Goal: Check status: Check status

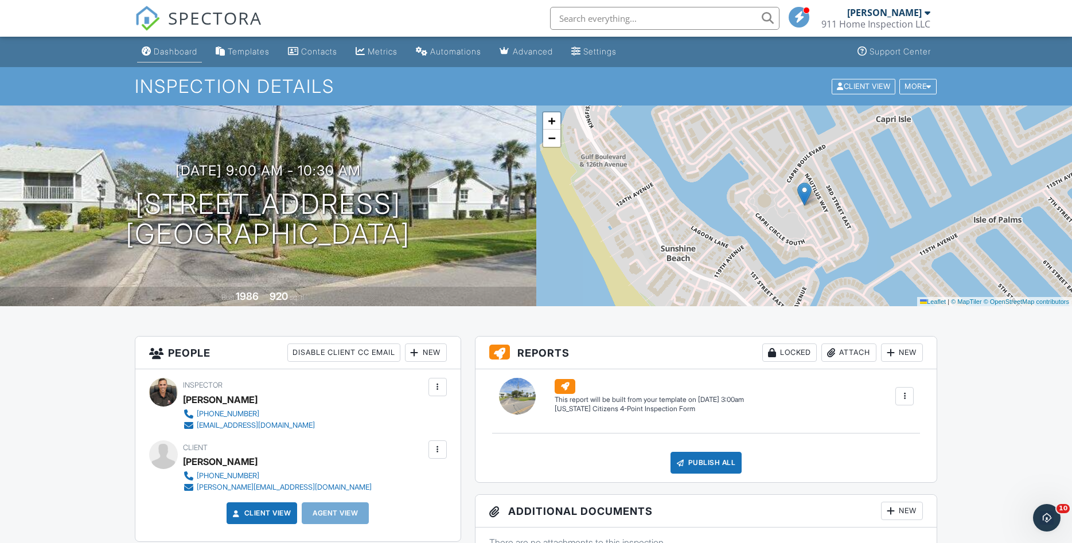
click at [190, 50] on div "Dashboard" at bounding box center [176, 51] width 44 height 10
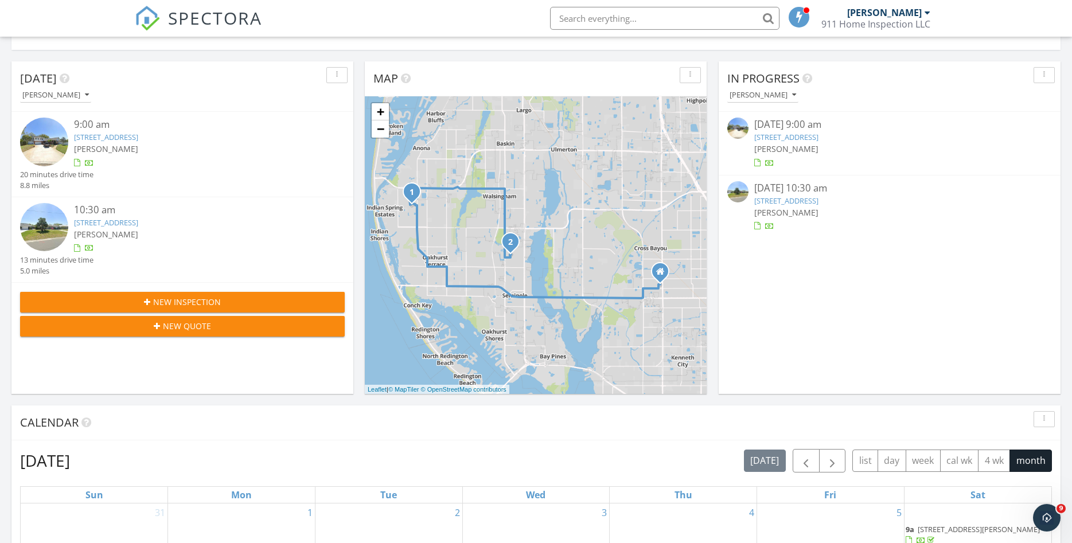
scroll to position [59, 0]
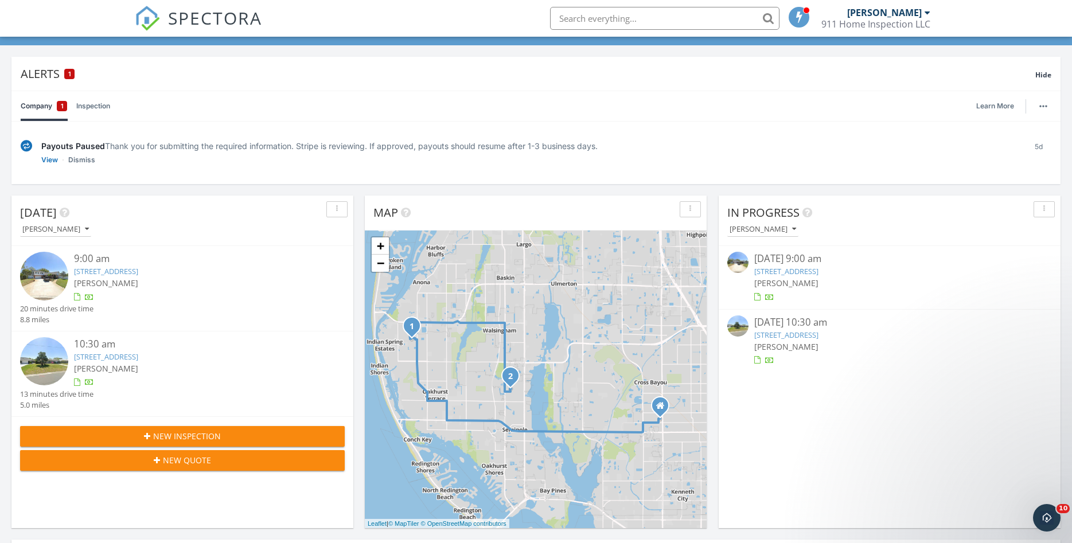
click at [138, 273] on link "14188 Iroquois Ave, Largo, FL 33774" at bounding box center [106, 271] width 64 height 10
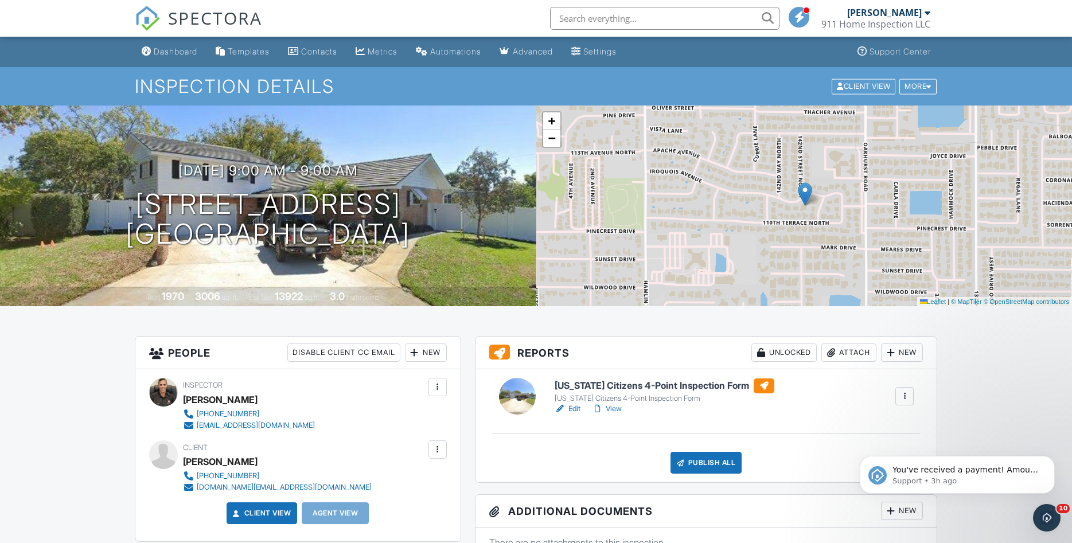
click at [573, 407] on link "Edit" at bounding box center [568, 408] width 26 height 11
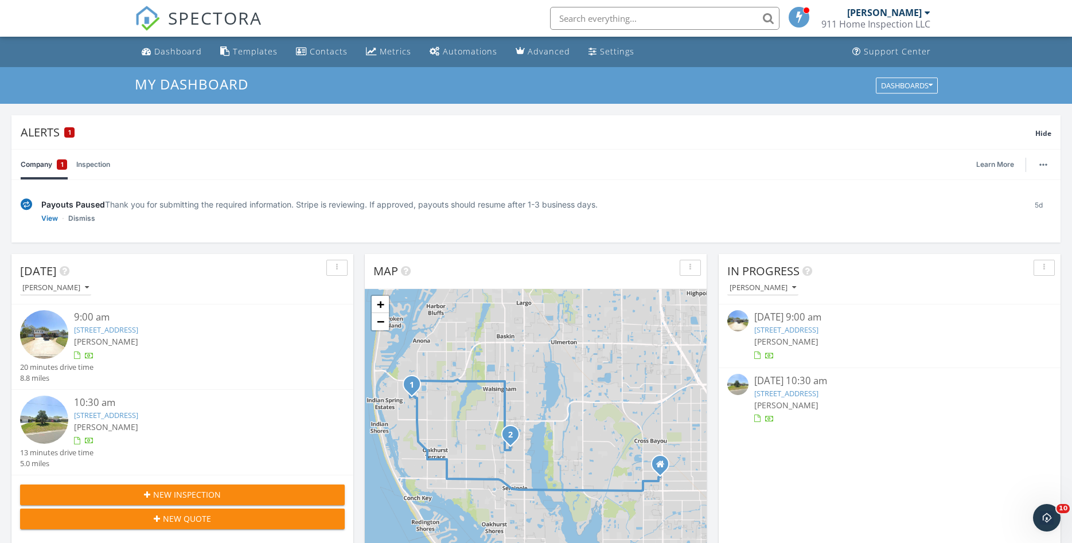
click at [131, 326] on link "14188 Iroquois Ave, Largo, FL 33774" at bounding box center [106, 330] width 64 height 10
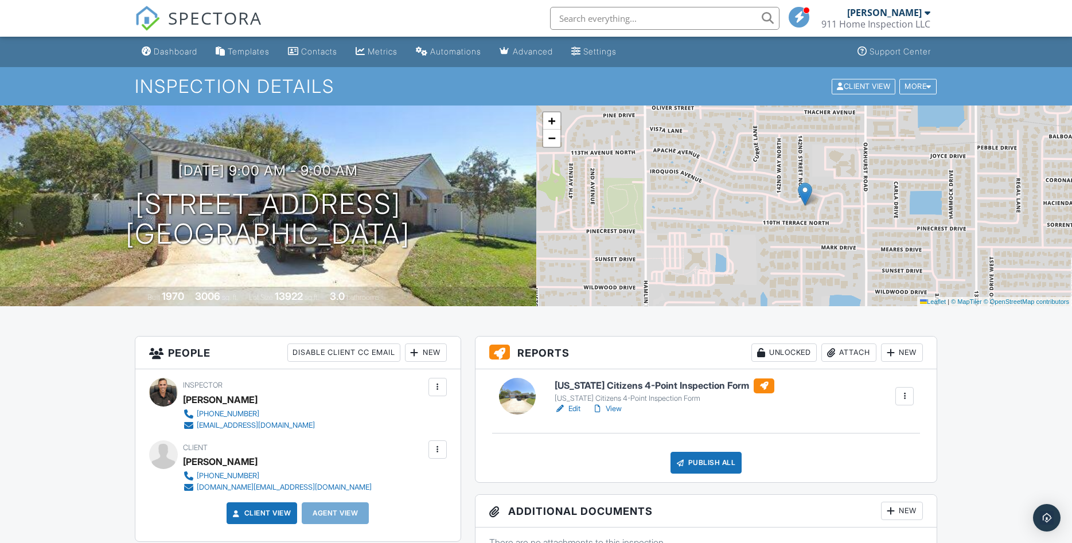
click at [612, 408] on link "View" at bounding box center [607, 408] width 30 height 11
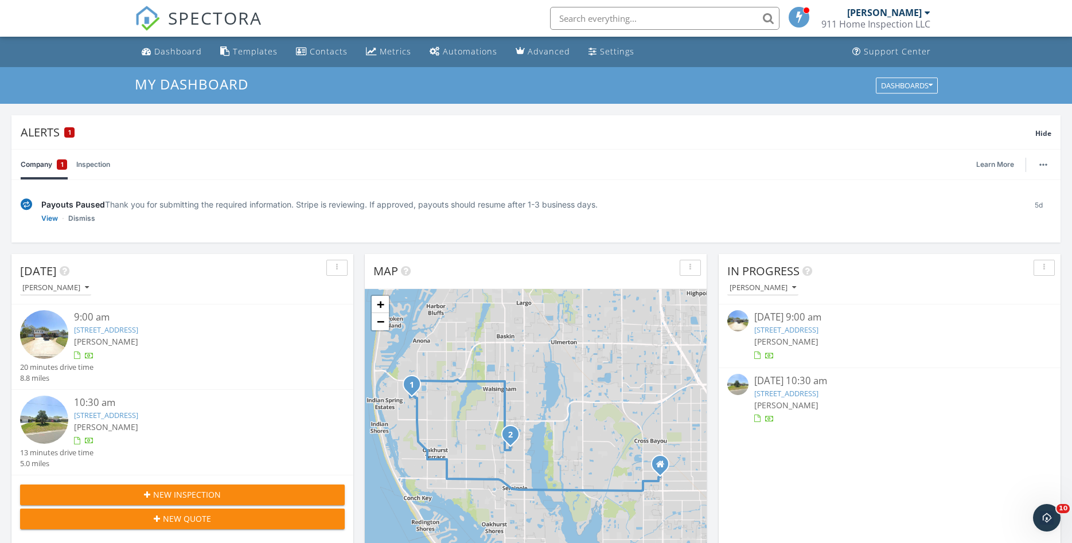
click at [129, 329] on link "[STREET_ADDRESS]" at bounding box center [106, 330] width 64 height 10
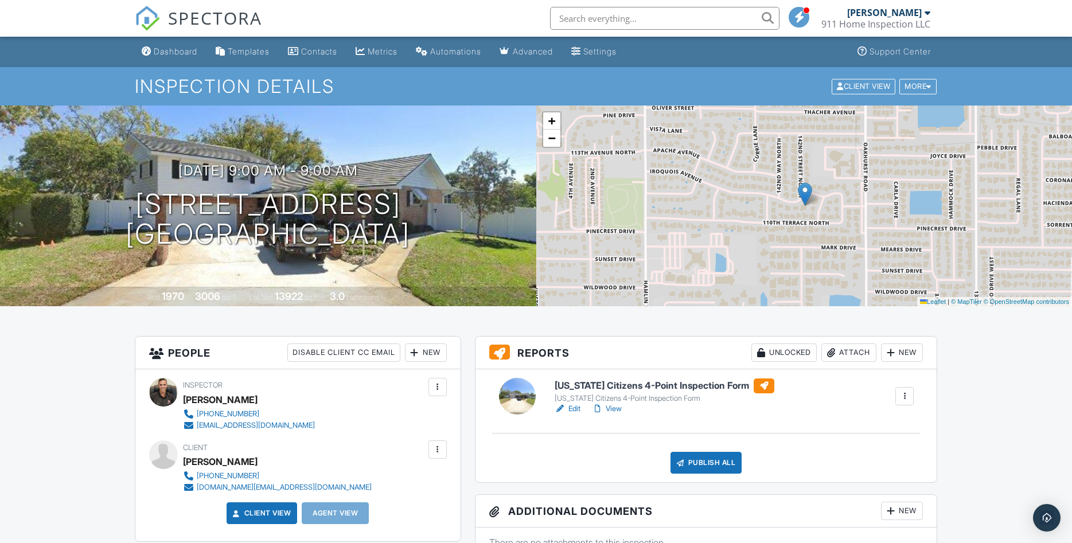
click at [618, 410] on link "View" at bounding box center [607, 408] width 30 height 11
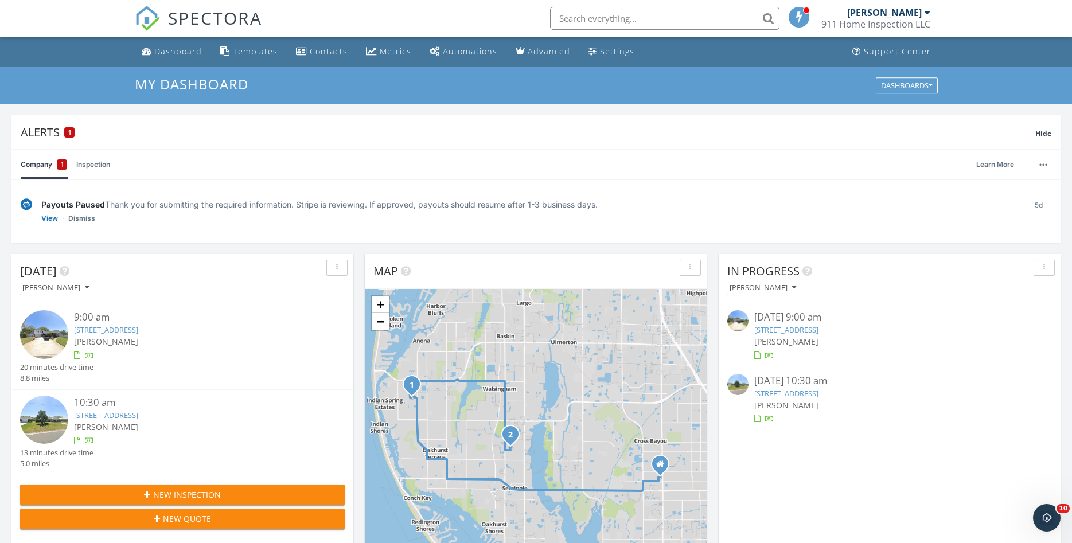
click at [819, 333] on link "14188 Iroquois Ave, Largo, FL 33774" at bounding box center [786, 330] width 64 height 10
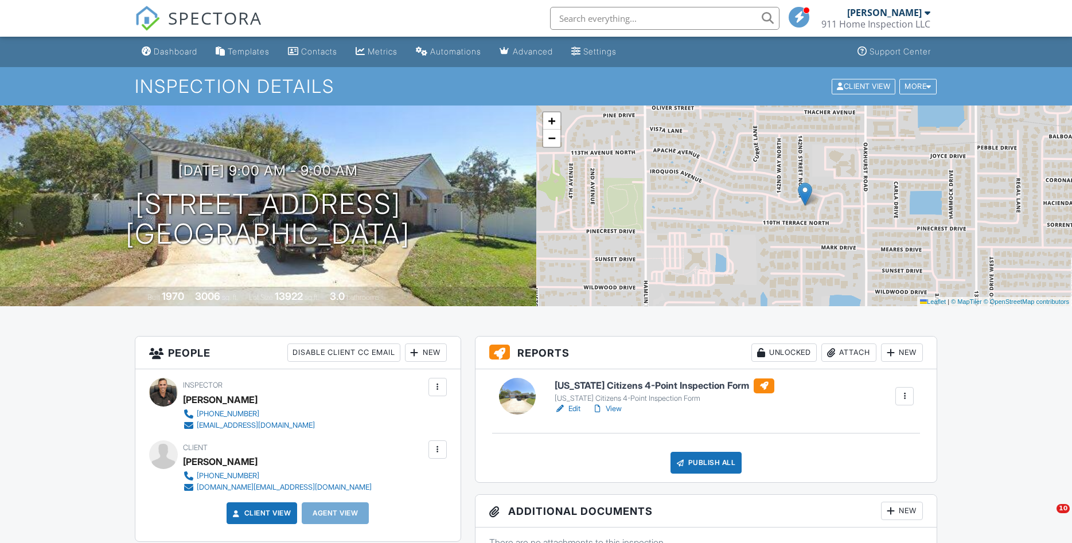
click at [571, 408] on link "Edit" at bounding box center [568, 408] width 26 height 11
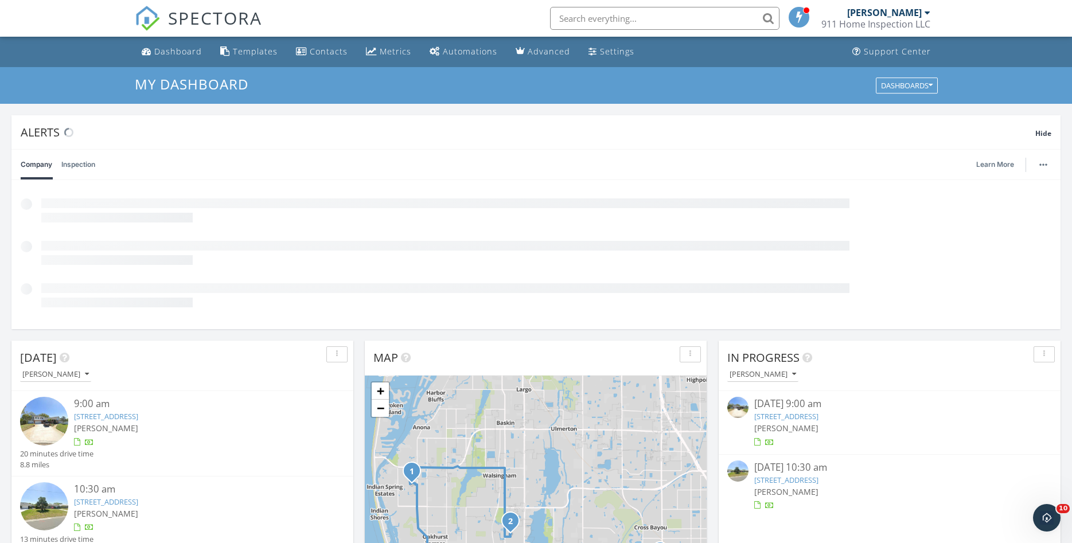
click at [825, 500] on div at bounding box center [889, 505] width 271 height 11
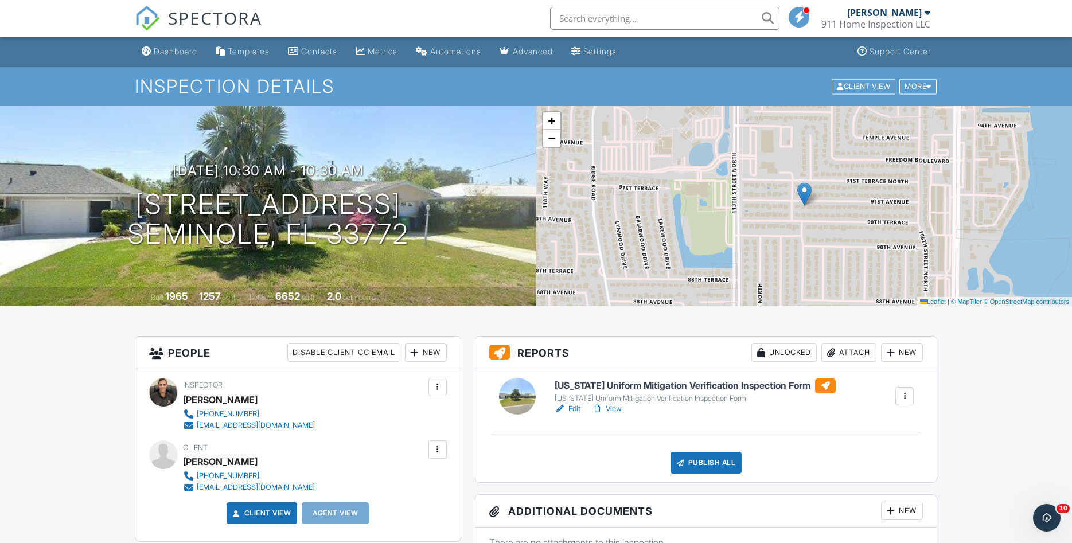
click at [614, 410] on link "View" at bounding box center [607, 408] width 30 height 11
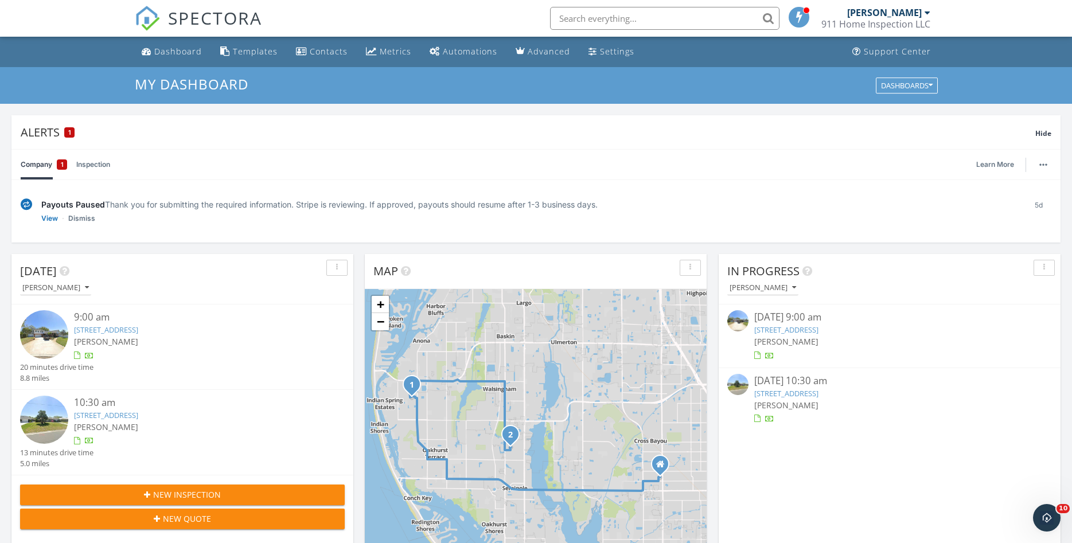
click at [825, 415] on div at bounding box center [889, 419] width 271 height 11
click at [171, 52] on div "Dashboard" at bounding box center [178, 51] width 48 height 11
click at [789, 328] on link "[STREET_ADDRESS]" at bounding box center [786, 330] width 64 height 10
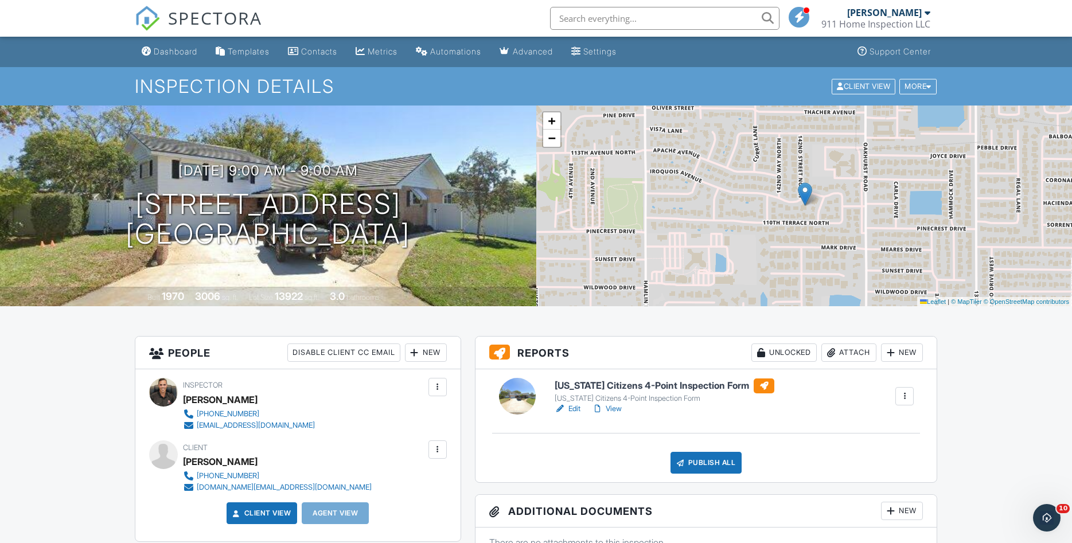
click at [611, 408] on link "View" at bounding box center [607, 408] width 30 height 11
